Goal: Task Accomplishment & Management: Manage account settings

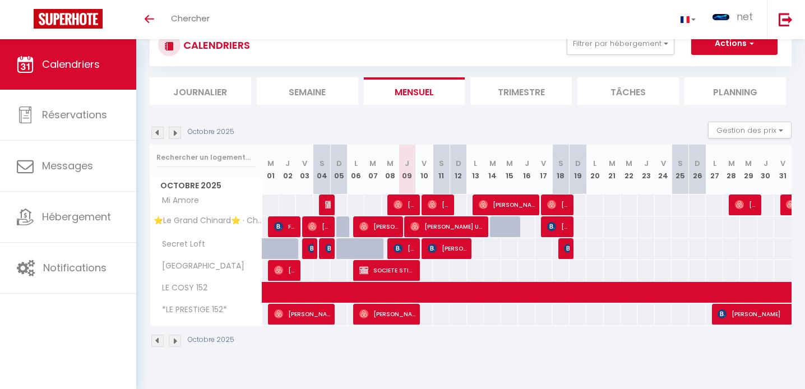
scroll to position [39, 0]
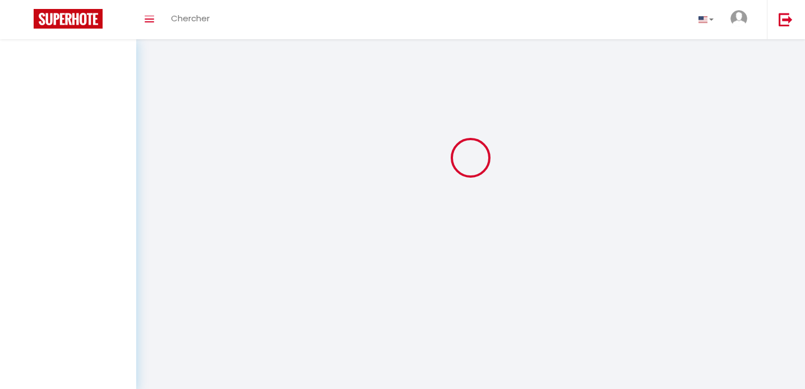
select select
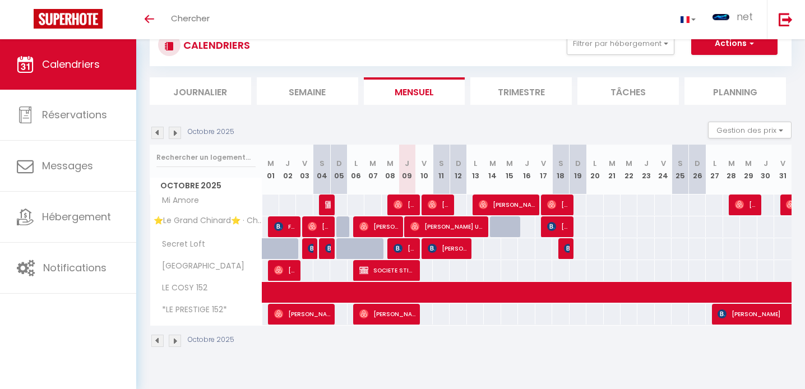
select select
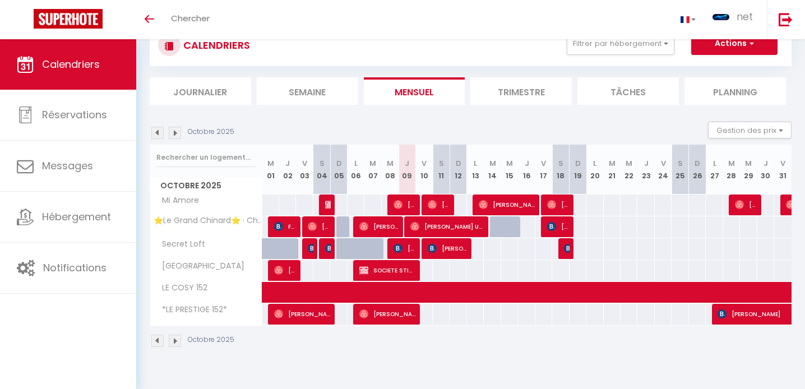
select select
click at [443, 201] on span "[PERSON_NAME]" at bounding box center [439, 204] width 22 height 21
select select "OK"
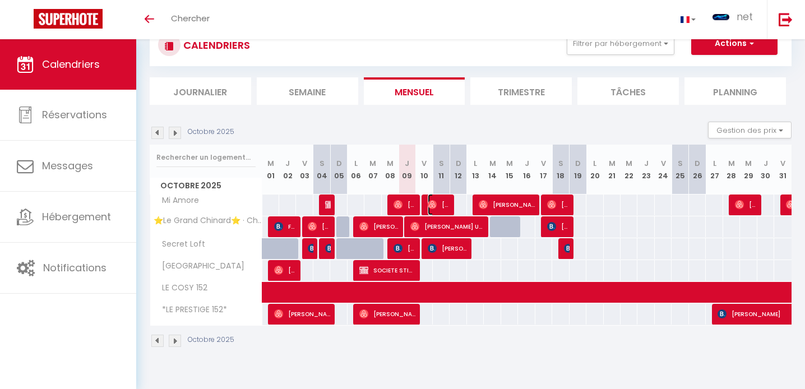
select select "OK"
select select "0"
select select "1"
select select
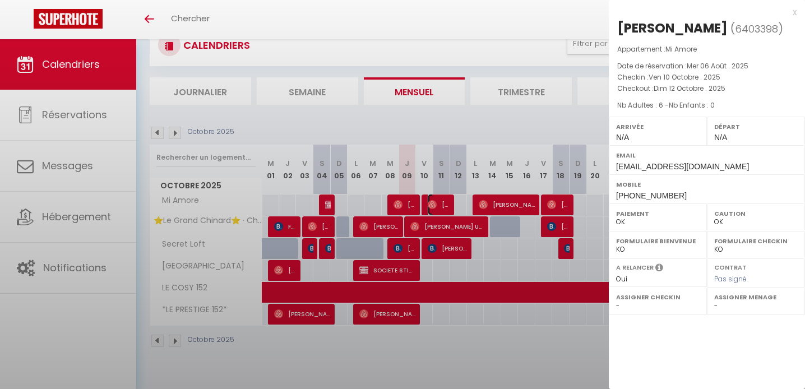
select select "39715"
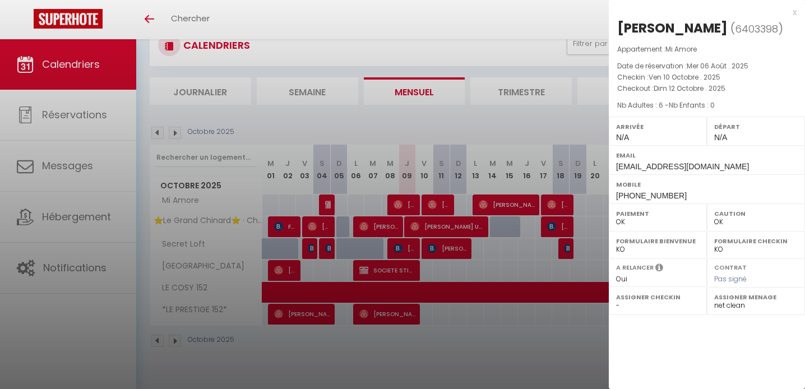
click at [443, 201] on div at bounding box center [402, 194] width 805 height 389
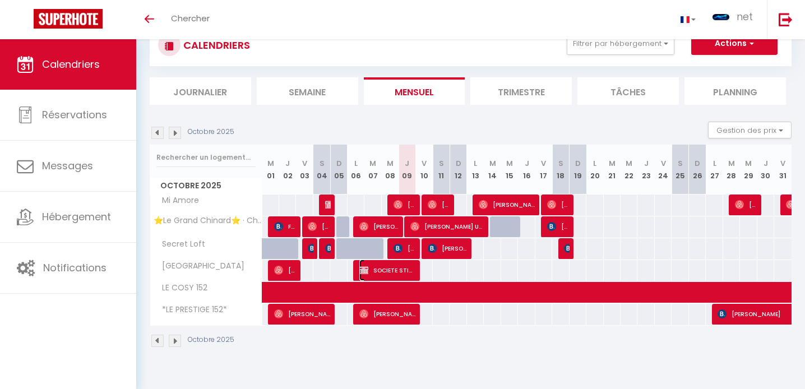
click at [407, 275] on span "SOCIETE STIRAM" at bounding box center [387, 269] width 56 height 21
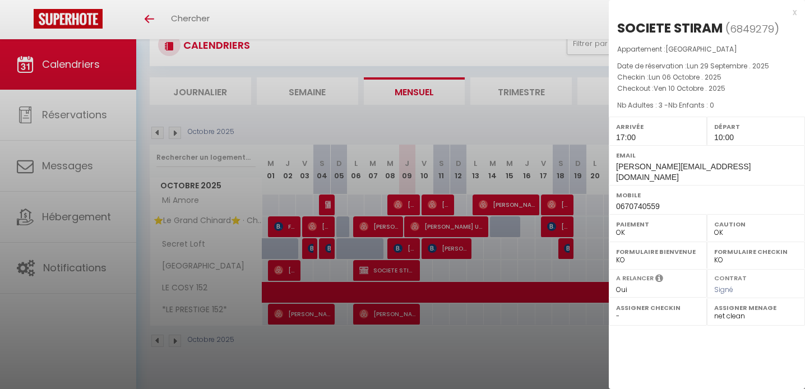
click at [407, 275] on div at bounding box center [402, 194] width 805 height 389
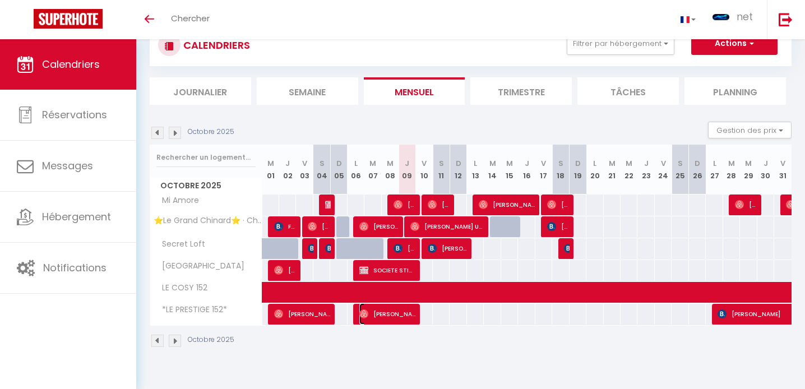
click at [407, 319] on span "[PERSON_NAME]" at bounding box center [387, 313] width 56 height 21
select select "39715"
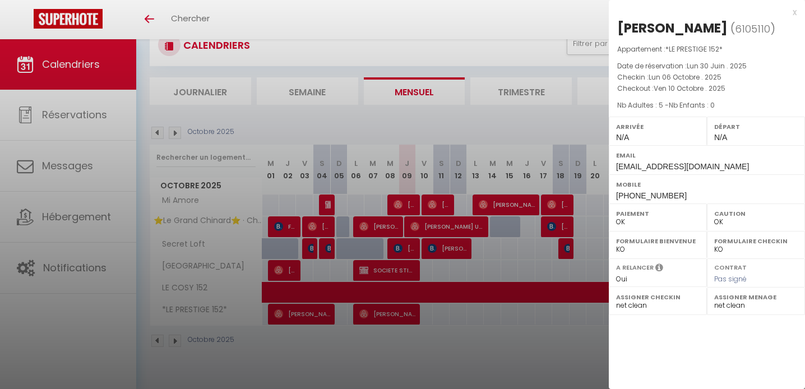
click at [407, 319] on div at bounding box center [402, 194] width 805 height 389
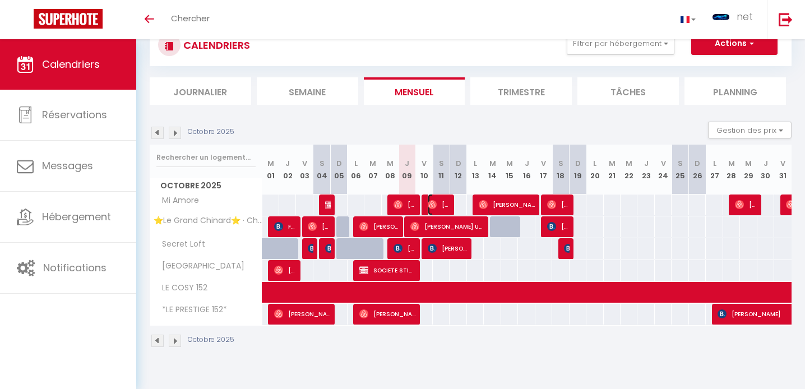
click at [448, 208] on span "[PERSON_NAME]" at bounding box center [439, 204] width 22 height 21
select select
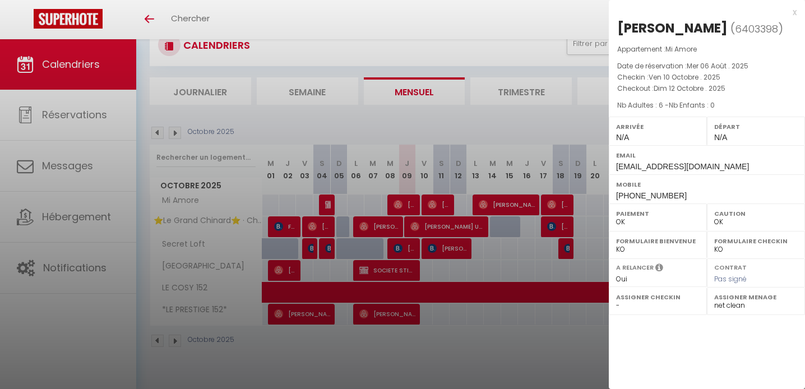
click at [448, 208] on div at bounding box center [402, 194] width 805 height 389
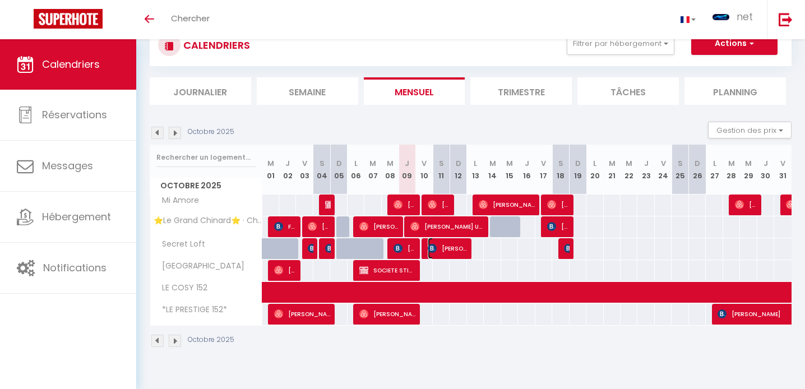
click at [445, 251] on span "[PERSON_NAME]" at bounding box center [447, 248] width 39 height 21
select select "KO"
select select
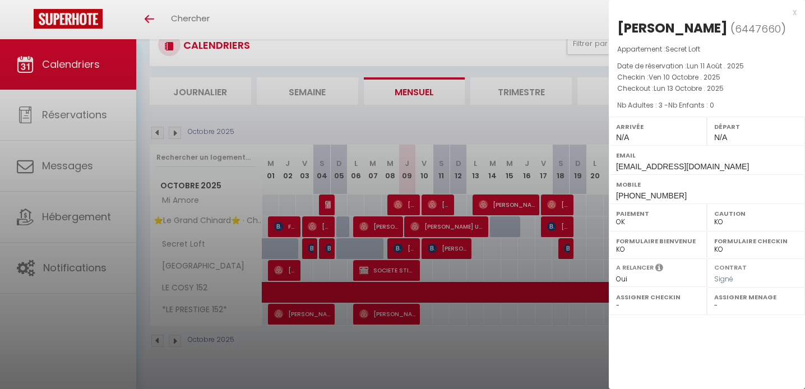
click at [445, 251] on div at bounding box center [402, 194] width 805 height 389
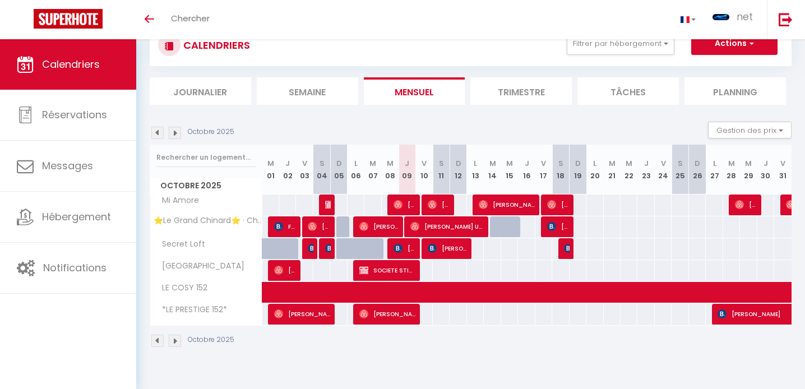
click at [451, 210] on div at bounding box center [445, 204] width 17 height 21
click at [444, 204] on span "[PERSON_NAME]" at bounding box center [439, 204] width 22 height 21
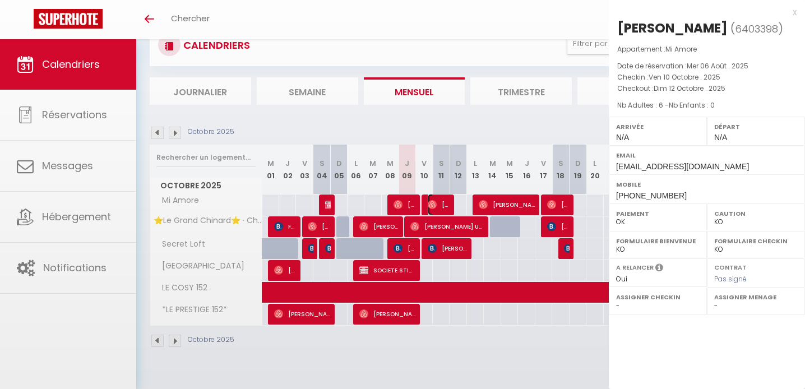
select select "OK"
select select "39715"
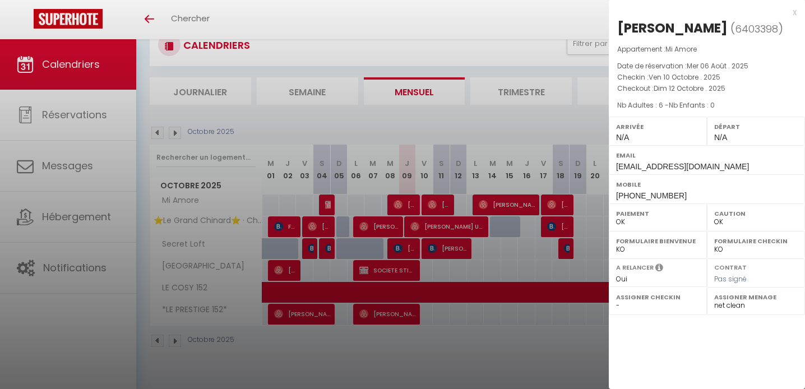
click at [457, 238] on div at bounding box center [402, 194] width 805 height 389
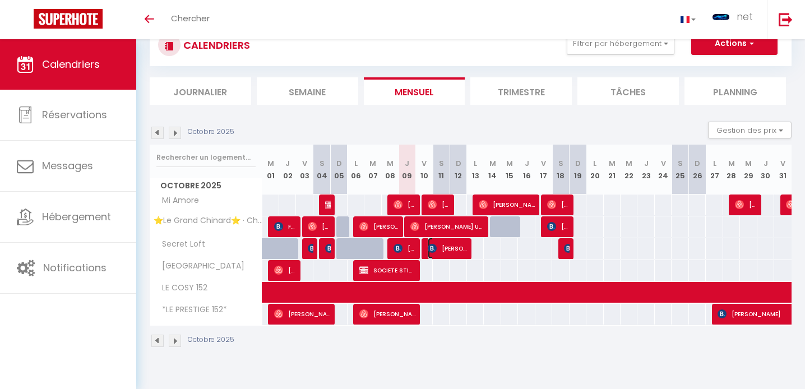
click at [457, 249] on span "[PERSON_NAME]" at bounding box center [447, 248] width 39 height 21
select select "KO"
select select
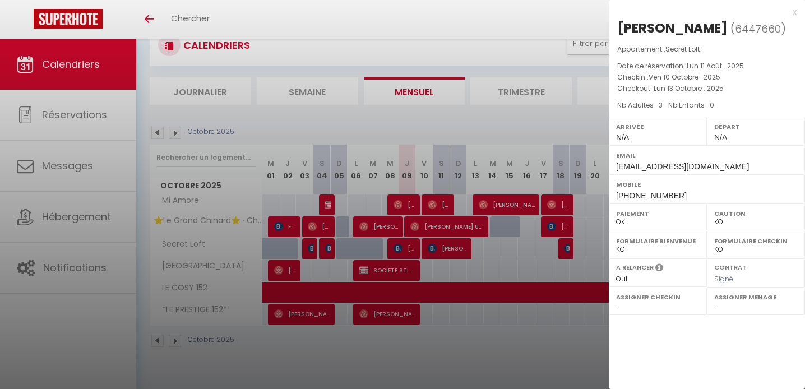
click at [457, 249] on div at bounding box center [402, 194] width 805 height 389
